Goal: Information Seeking & Learning: Learn about a topic

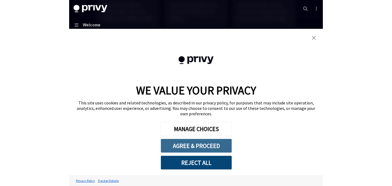
scroll to position [197, 0]
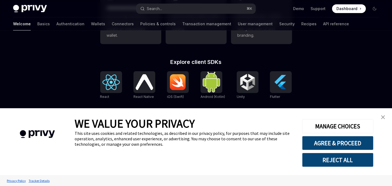
type textarea "*"
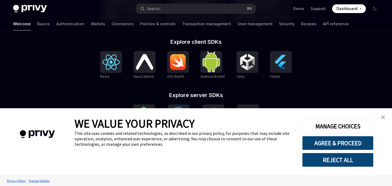
scroll to position [220, 0]
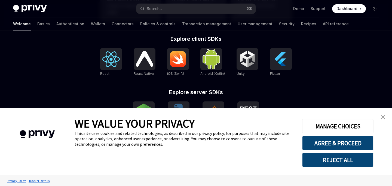
click at [254, 159] on button "REJECT ALL" at bounding box center [337, 160] width 71 height 14
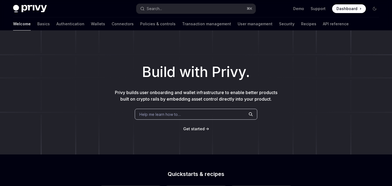
scroll to position [220, 0]
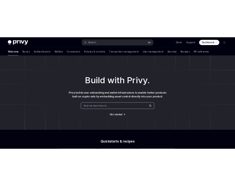
scroll to position [220, 0]
